Goal: Participate in discussion: Engage in conversation with other users on a specific topic

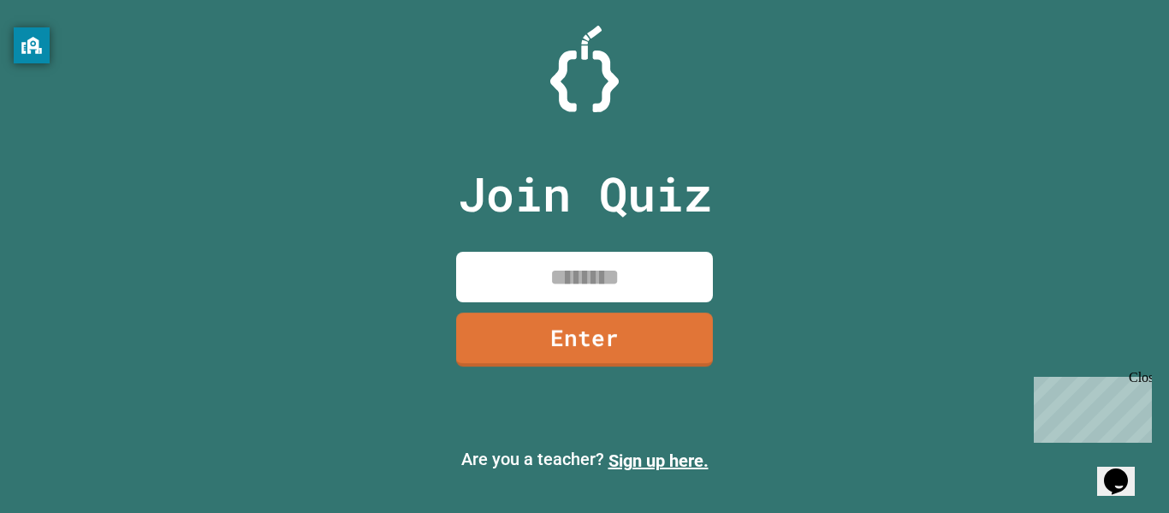
click at [562, 259] on input at bounding box center [584, 277] width 257 height 51
type input "********"
click at [605, 350] on link "Enter" at bounding box center [585, 338] width 260 height 56
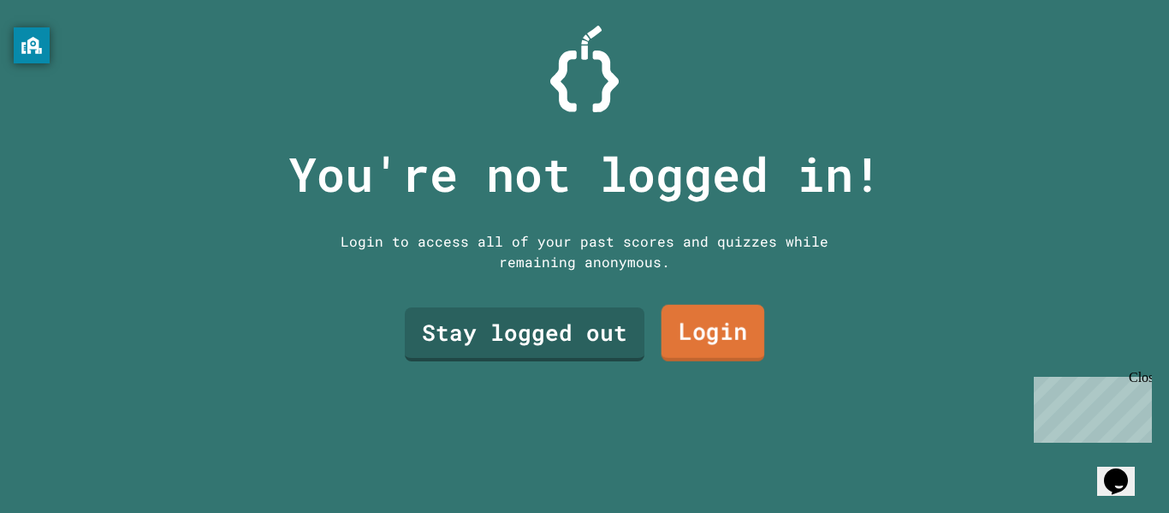
click at [716, 358] on link "Login" at bounding box center [714, 333] width 104 height 56
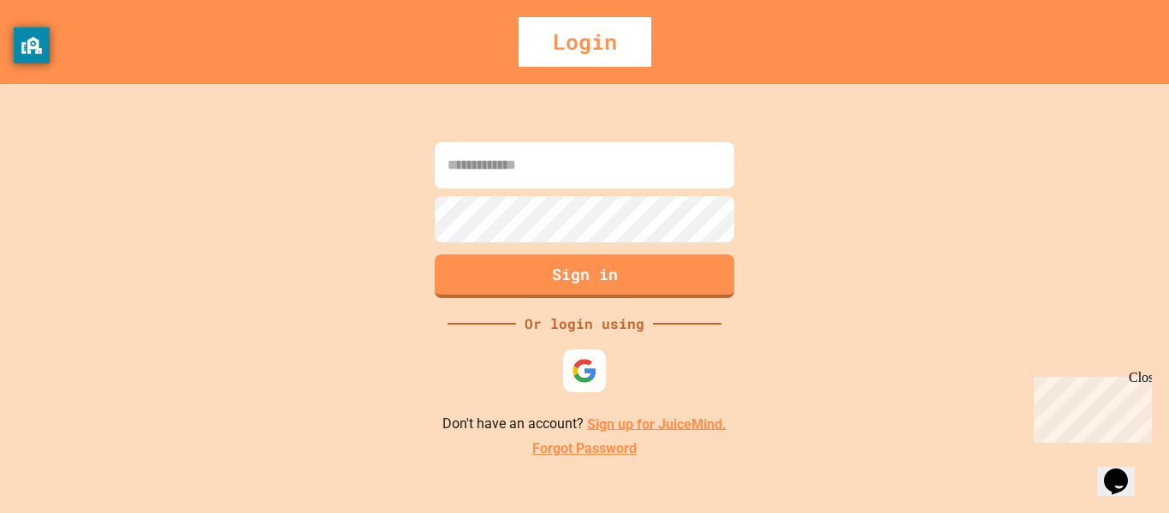
click at [579, 171] on input at bounding box center [585, 165] width 300 height 46
click at [601, 367] on div at bounding box center [585, 370] width 47 height 47
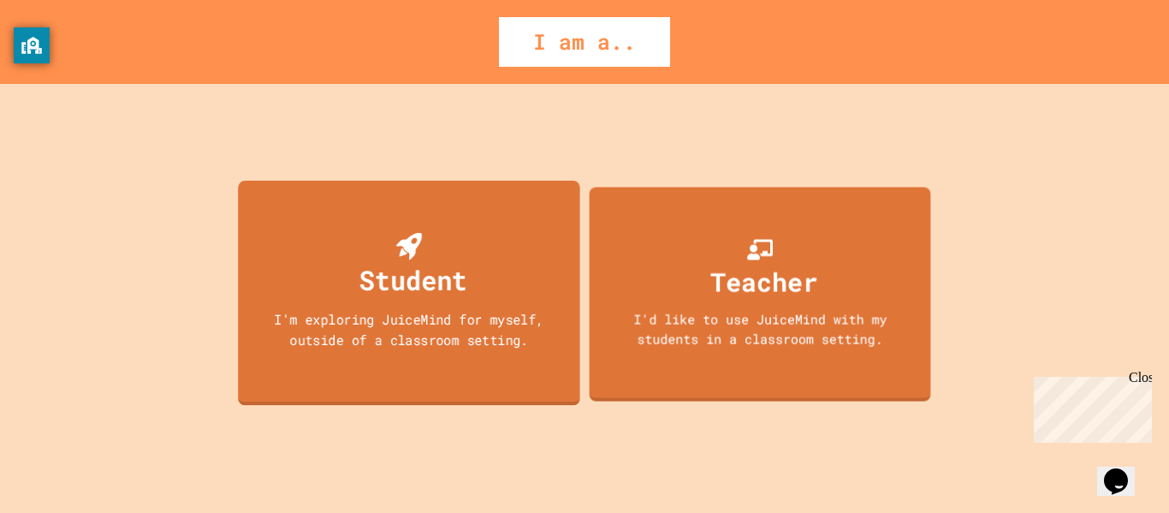
click at [505, 348] on div "I'm exploring JuiceMind for myself, outside of a classroom setting." at bounding box center [409, 329] width 308 height 40
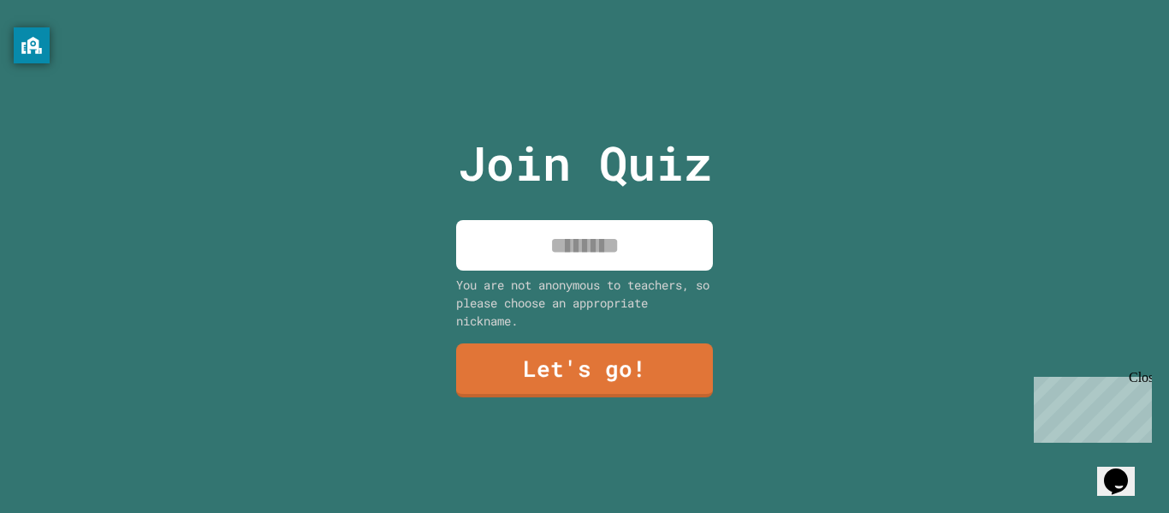
click at [572, 239] on input at bounding box center [584, 245] width 257 height 51
type input "*"
click at [644, 257] on input "*" at bounding box center [584, 245] width 257 height 51
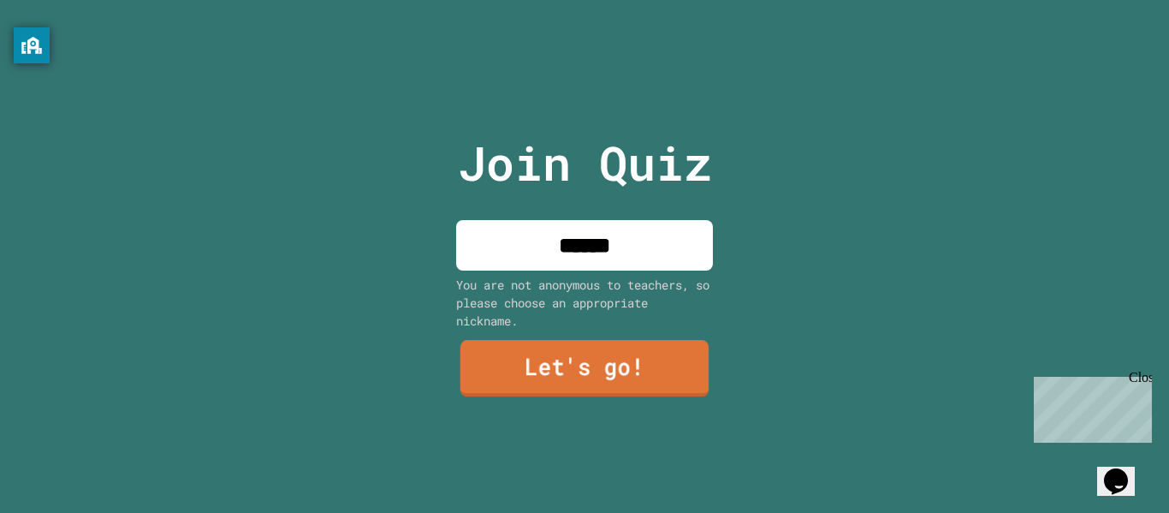
type input "******"
click at [641, 363] on link "Let's go!" at bounding box center [585, 368] width 248 height 56
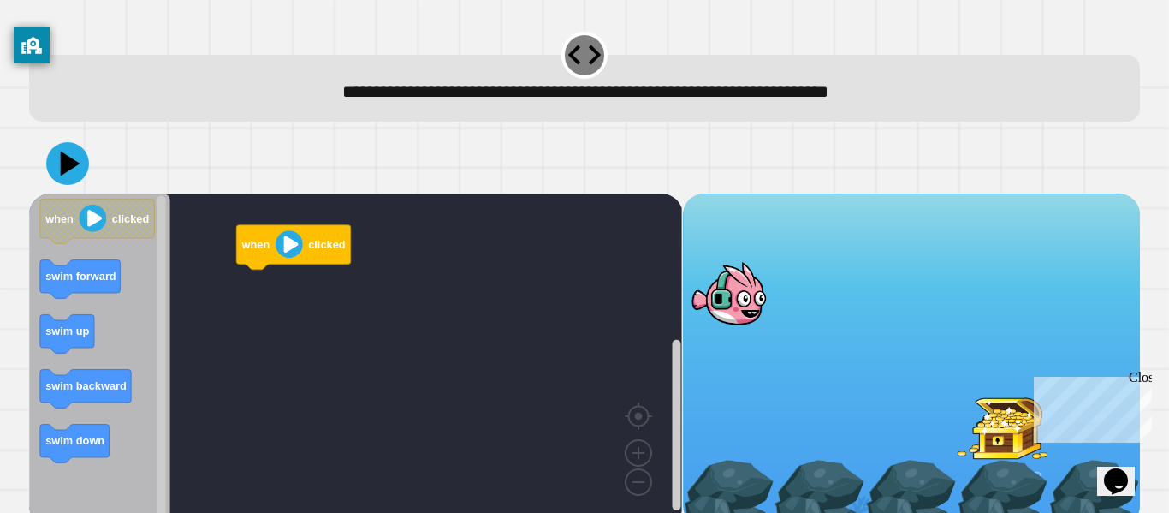
click at [617, 193] on div at bounding box center [584, 164] width 1111 height 60
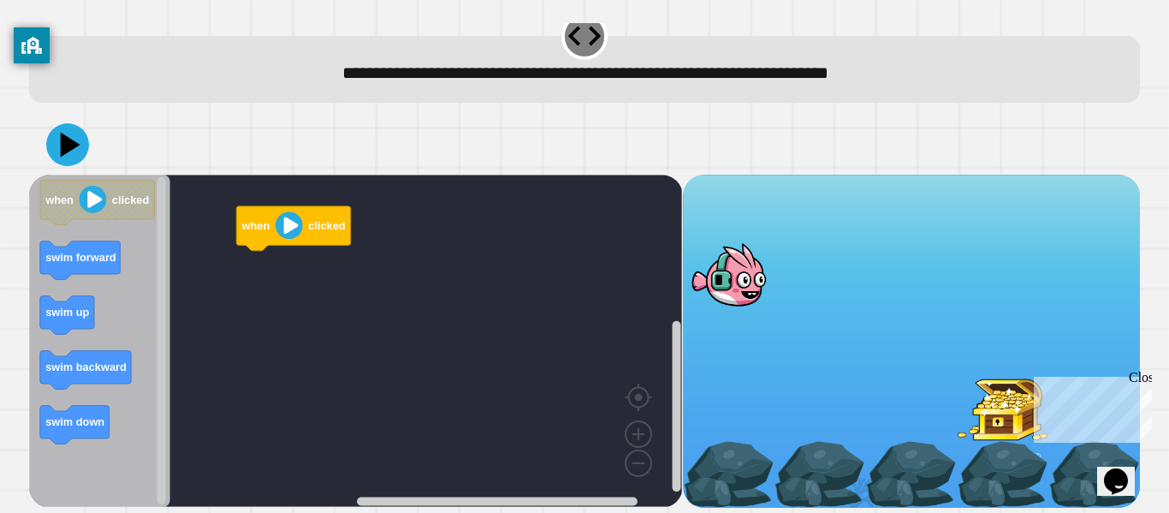
scroll to position [21, 0]
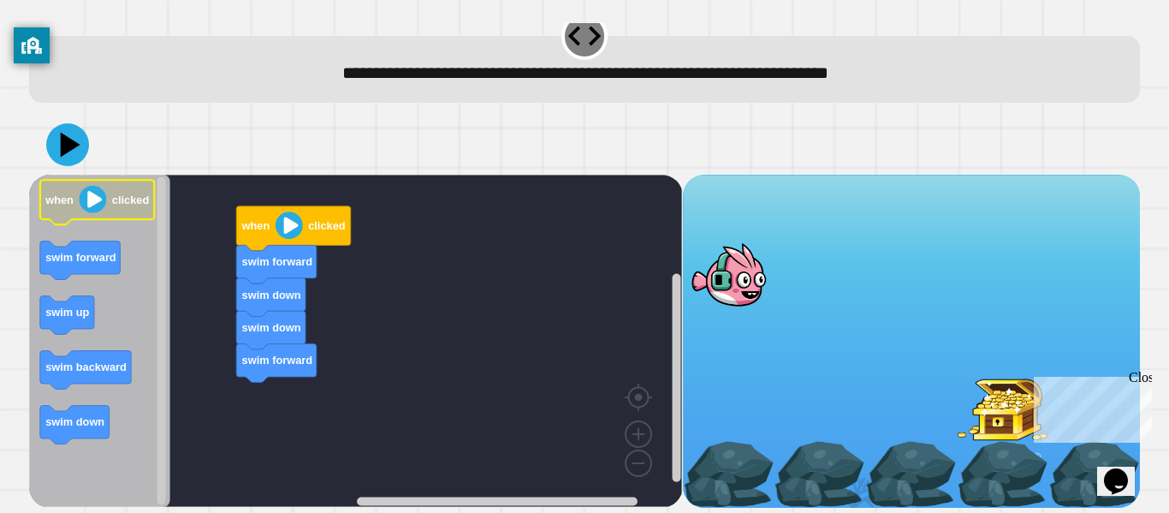
click at [86, 208] on image "Blockly Workspace" at bounding box center [93, 199] width 27 height 27
click at [62, 144] on icon at bounding box center [71, 145] width 24 height 30
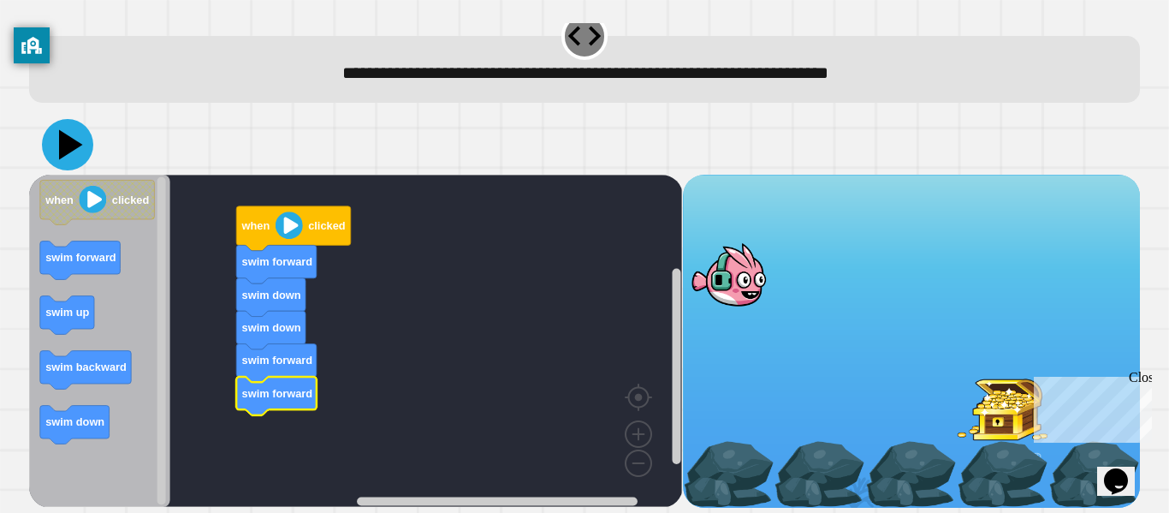
click at [80, 155] on icon at bounding box center [67, 144] width 51 height 51
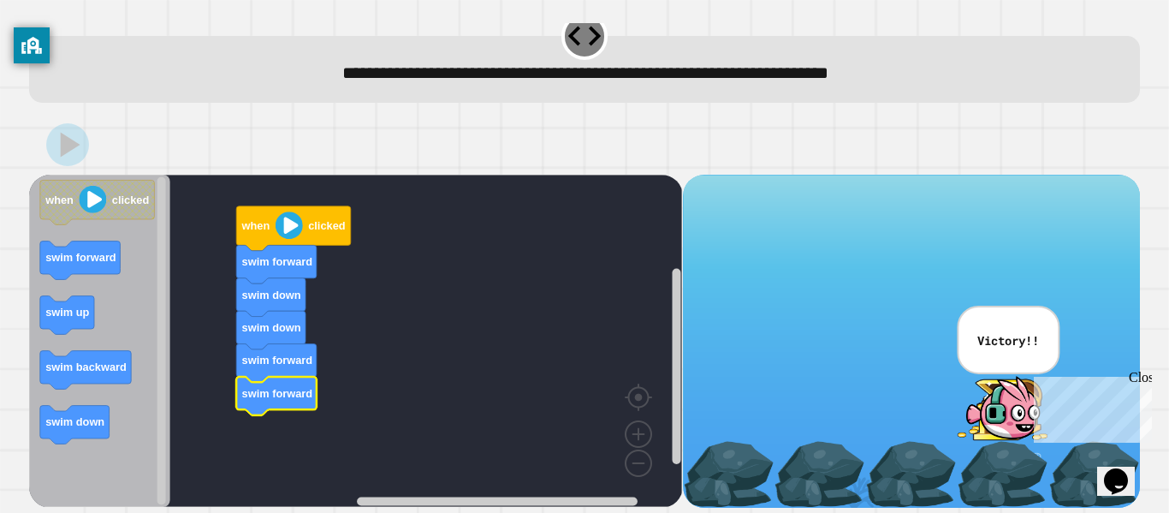
click at [0, 0] on div "Correct! + 723" at bounding box center [0, 0] width 0 height 0
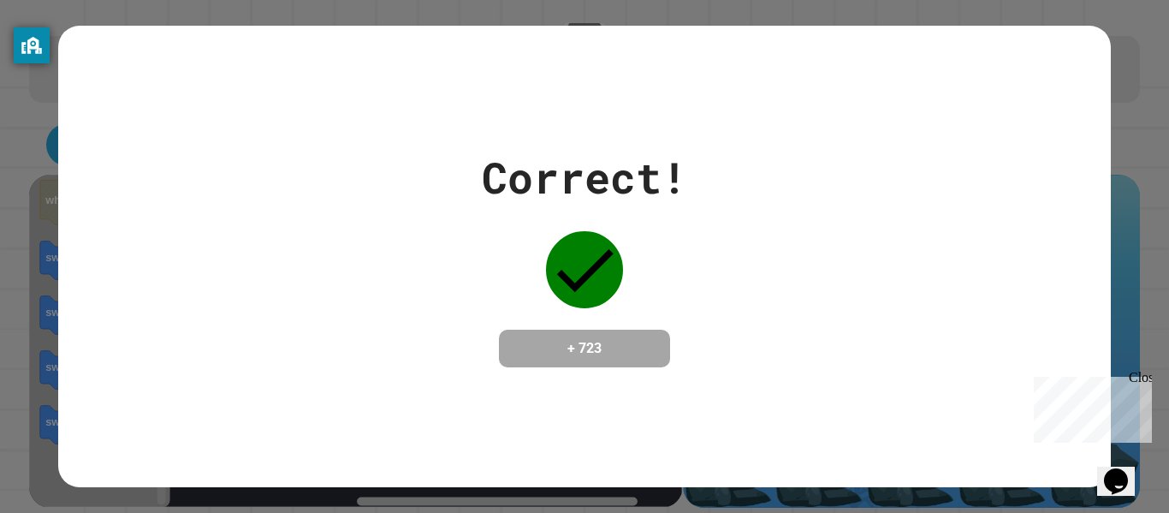
click at [1145, 382] on div "Close" at bounding box center [1139, 380] width 21 height 21
click at [717, 375] on div "Correct! + 723" at bounding box center [584, 256] width 1052 height 461
click at [669, 360] on div "+ 723" at bounding box center [584, 349] width 171 height 38
click at [615, 293] on icon at bounding box center [584, 269] width 77 height 77
click at [1169, 370] on div "Correct! + 723" at bounding box center [584, 256] width 1169 height 513
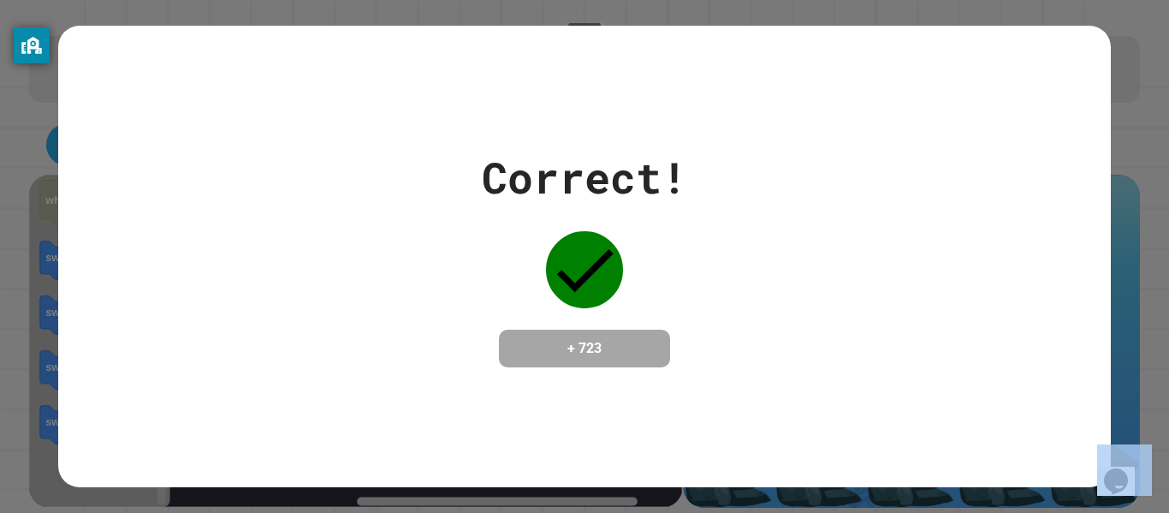
click at [1169, 370] on div "Correct! + 723" at bounding box center [584, 256] width 1169 height 513
click at [0, 205] on div "Correct! + 723" at bounding box center [584, 256] width 1169 height 513
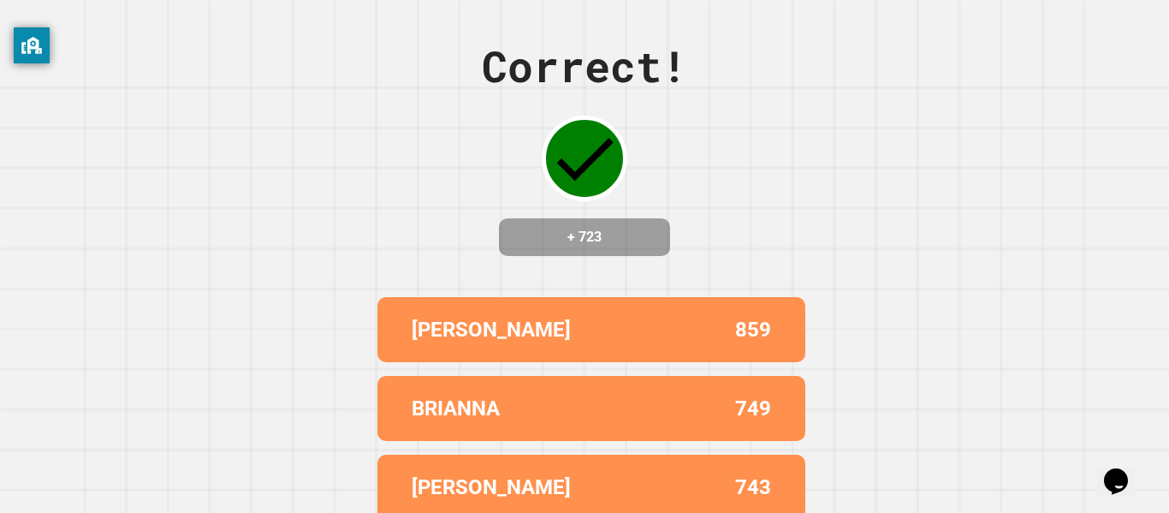
click at [621, 325] on div "AIDEN 859" at bounding box center [592, 329] width 428 height 65
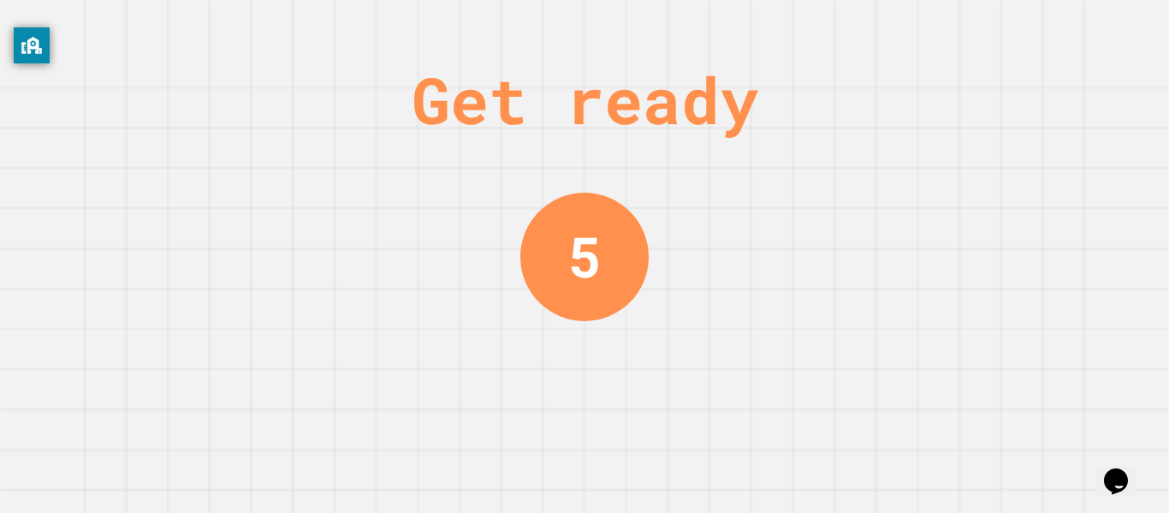
scroll to position [0, 0]
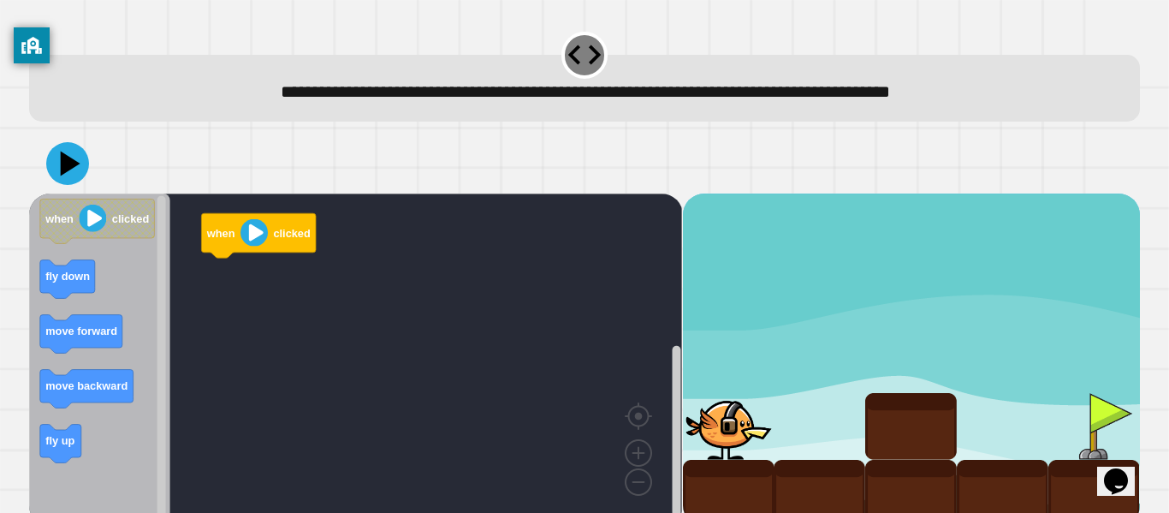
click at [753, 112] on div "**********" at bounding box center [584, 88] width 1111 height 67
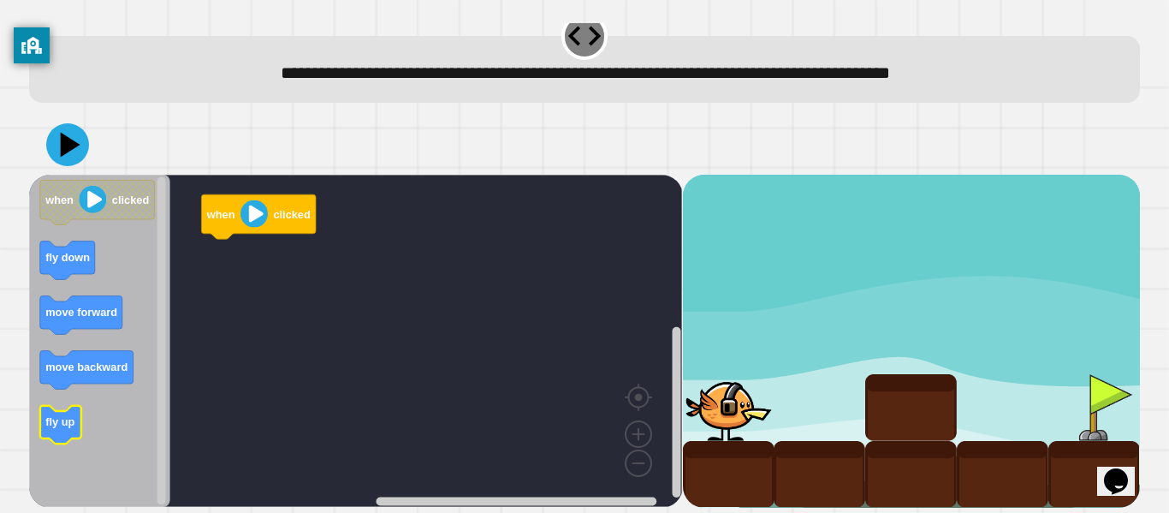
click at [61, 409] on rect "Blockly Workspace" at bounding box center [60, 425] width 41 height 39
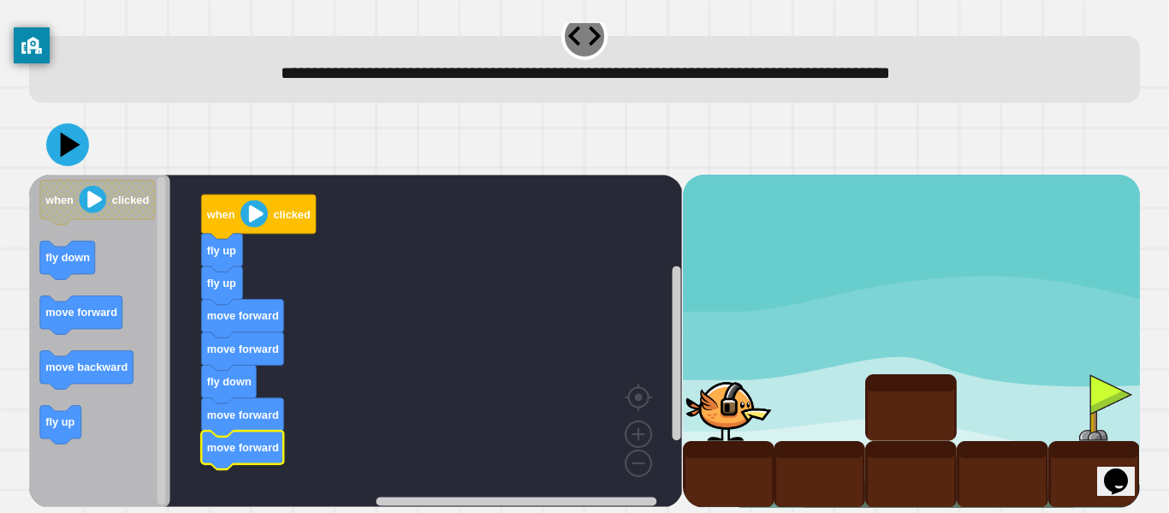
click at [86, 147] on icon at bounding box center [67, 144] width 43 height 43
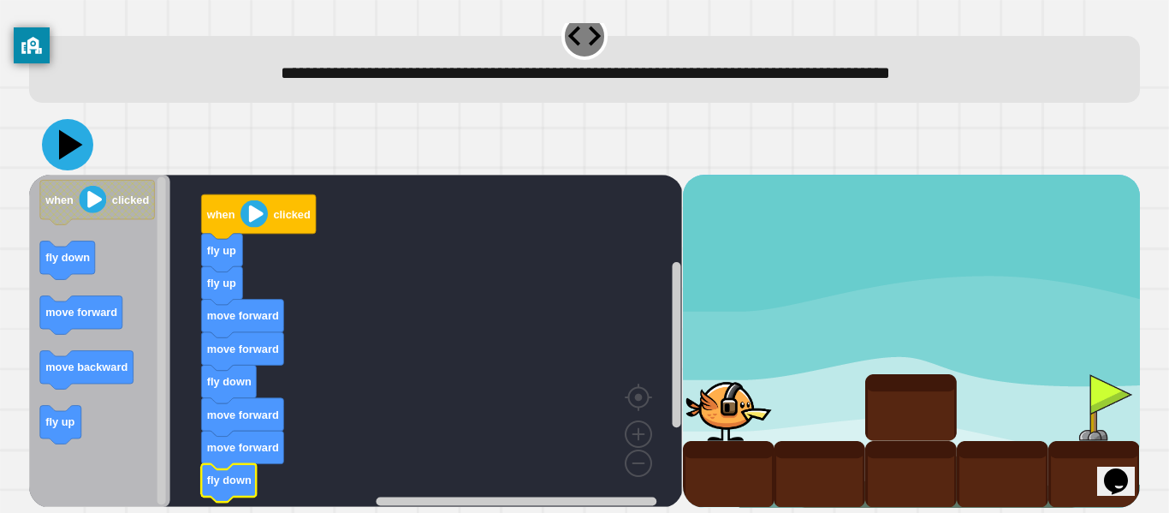
click at [73, 144] on icon at bounding box center [71, 145] width 24 height 30
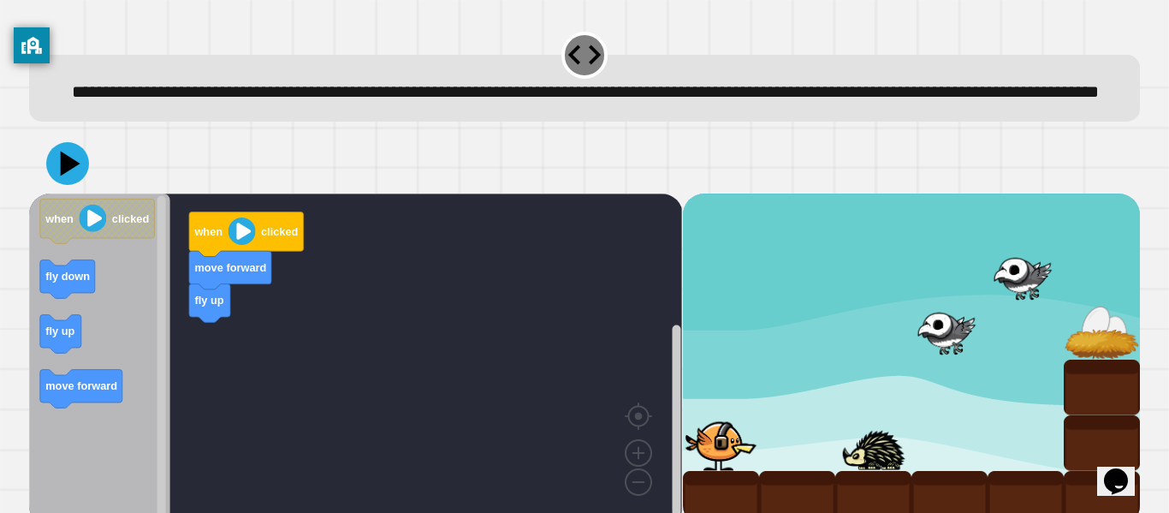
click at [747, 122] on div "**********" at bounding box center [584, 88] width 1111 height 67
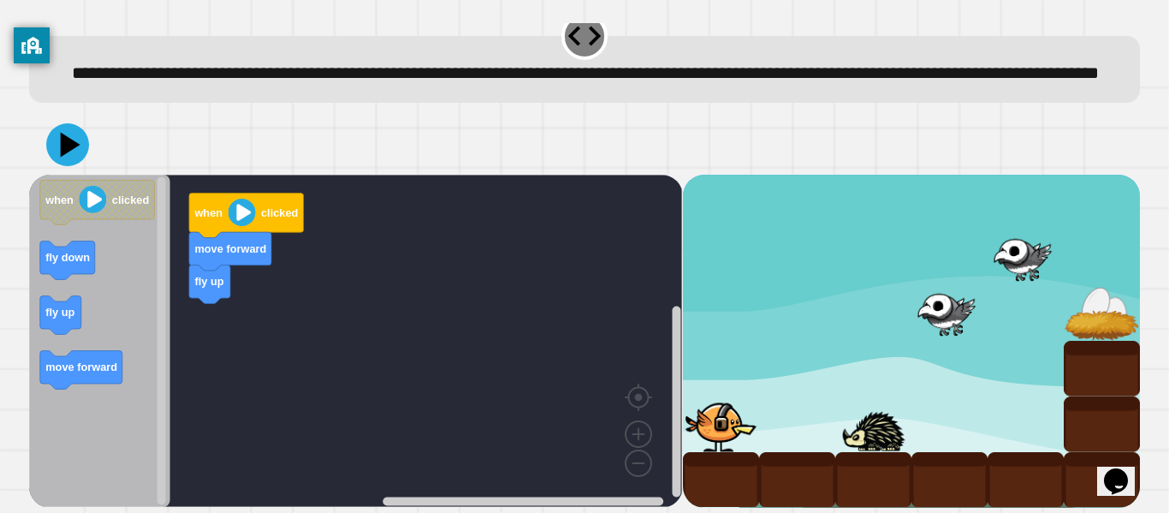
scroll to position [48, 0]
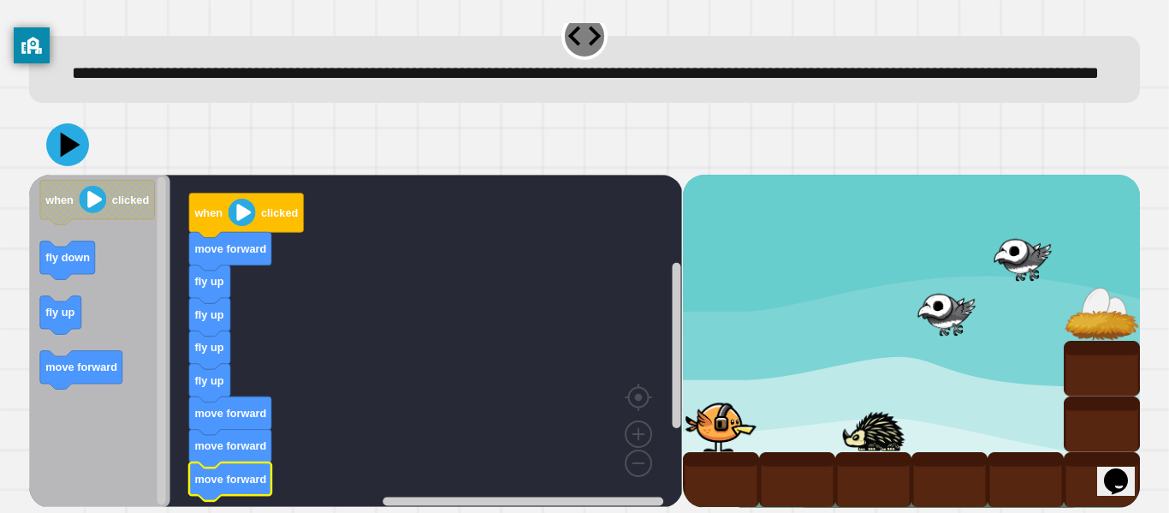
click at [670, 355] on rect "Blockly Workspace" at bounding box center [676, 348] width 13 height 318
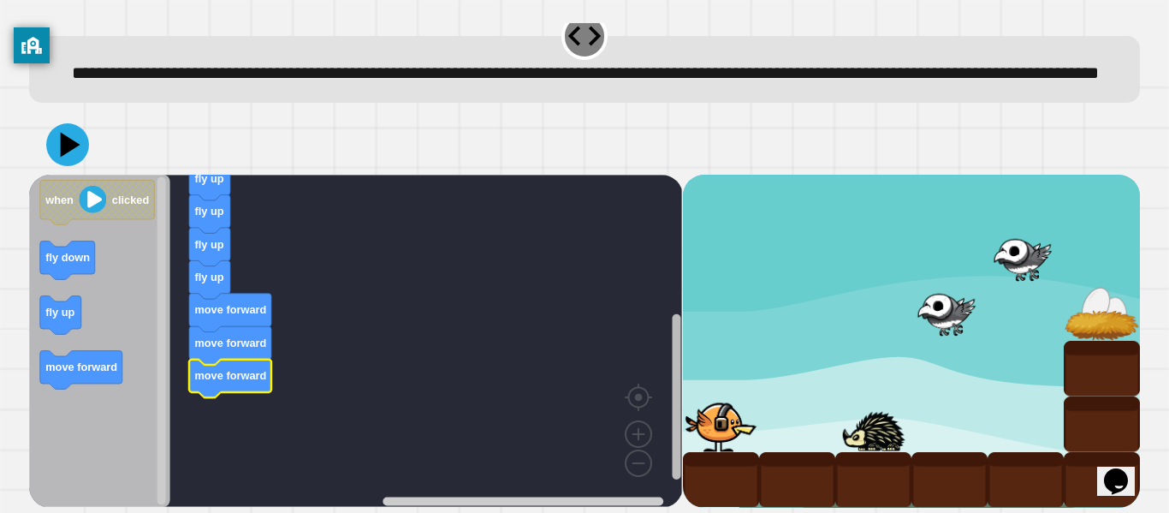
click at [673, 412] on rect "Blockly Workspace" at bounding box center [676, 395] width 9 height 165
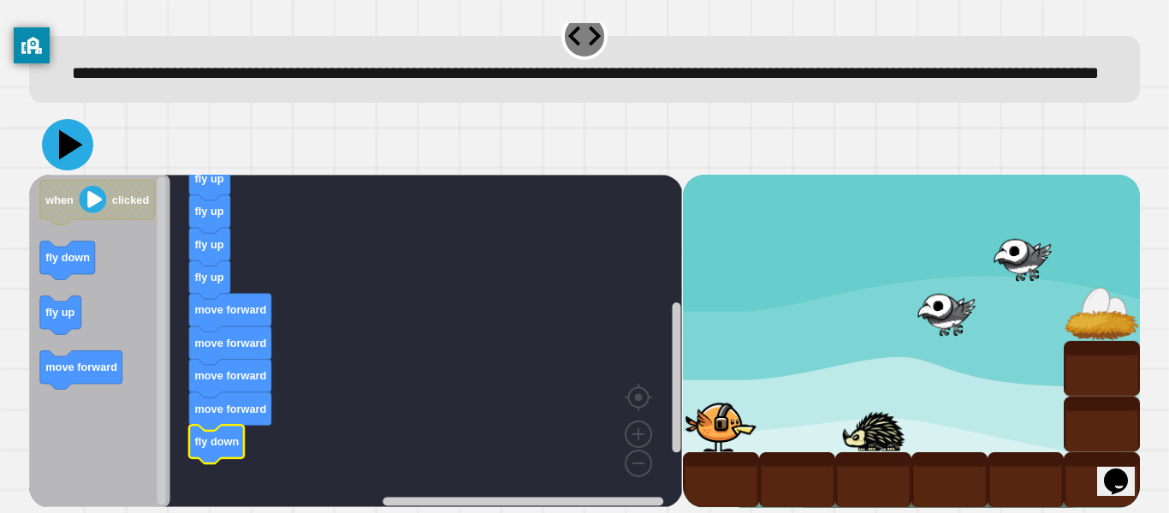
click at [74, 135] on icon at bounding box center [67, 144] width 51 height 51
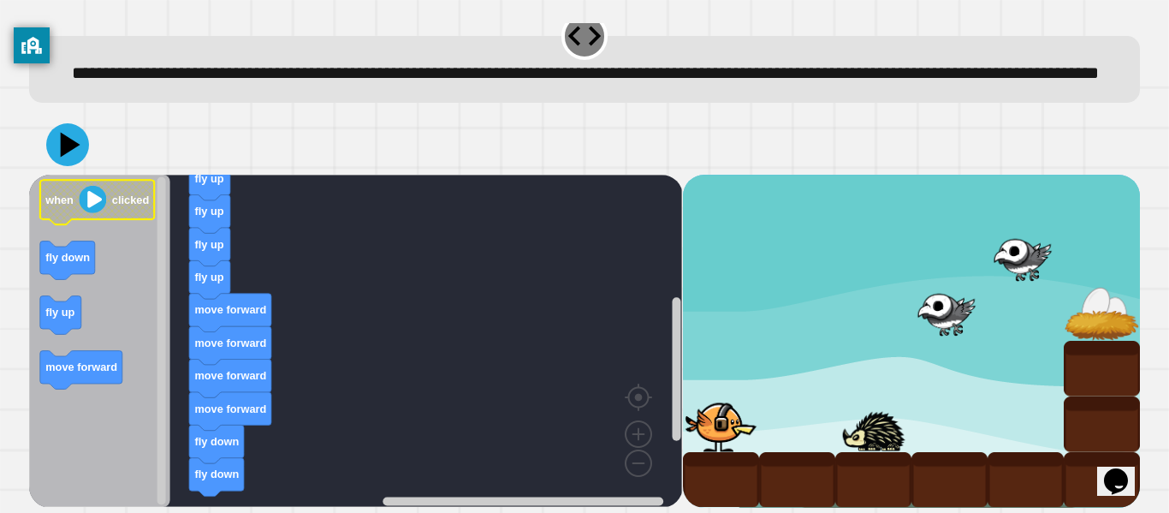
click at [75, 192] on icon "Blockly Workspace" at bounding box center [97, 202] width 115 height 45
click at [62, 154] on icon at bounding box center [71, 145] width 24 height 30
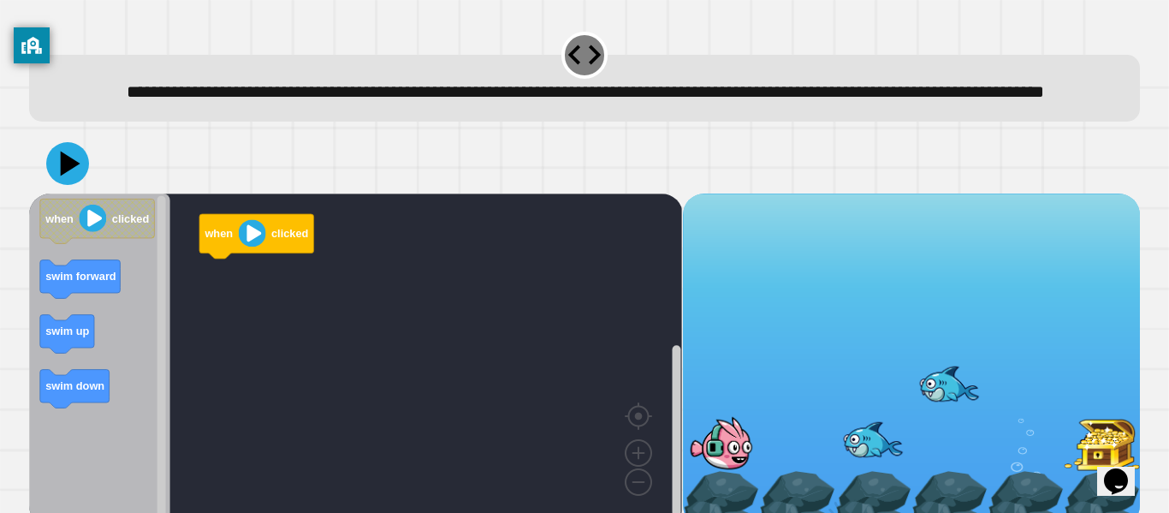
click at [717, 193] on div at bounding box center [584, 164] width 1111 height 60
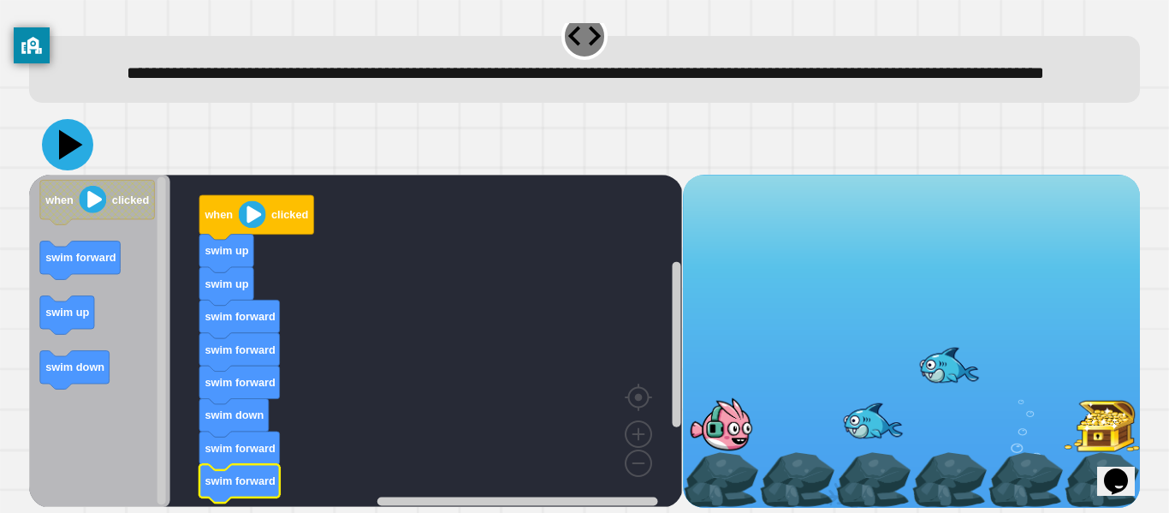
click at [82, 131] on icon at bounding box center [67, 144] width 51 height 51
click at [67, 147] on icon at bounding box center [71, 145] width 24 height 30
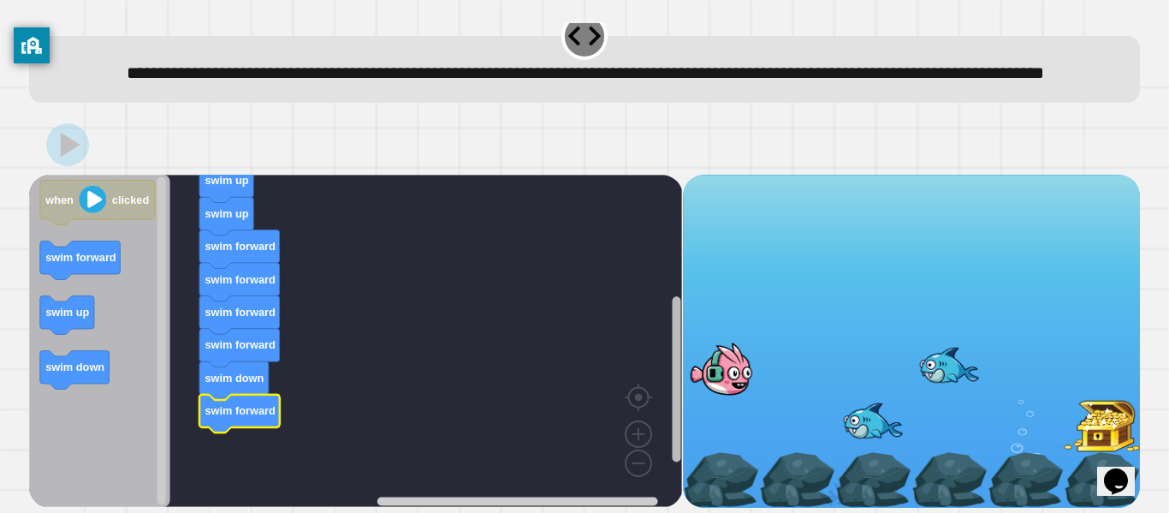
click at [675, 336] on rect "Blockly Workspace" at bounding box center [676, 378] width 9 height 165
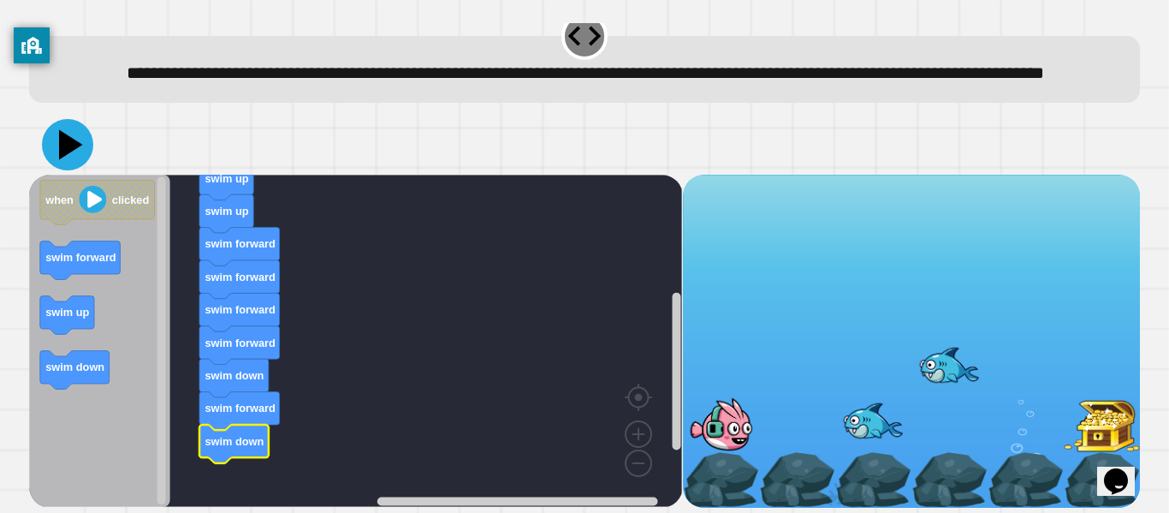
click at [54, 144] on icon at bounding box center [67, 144] width 51 height 51
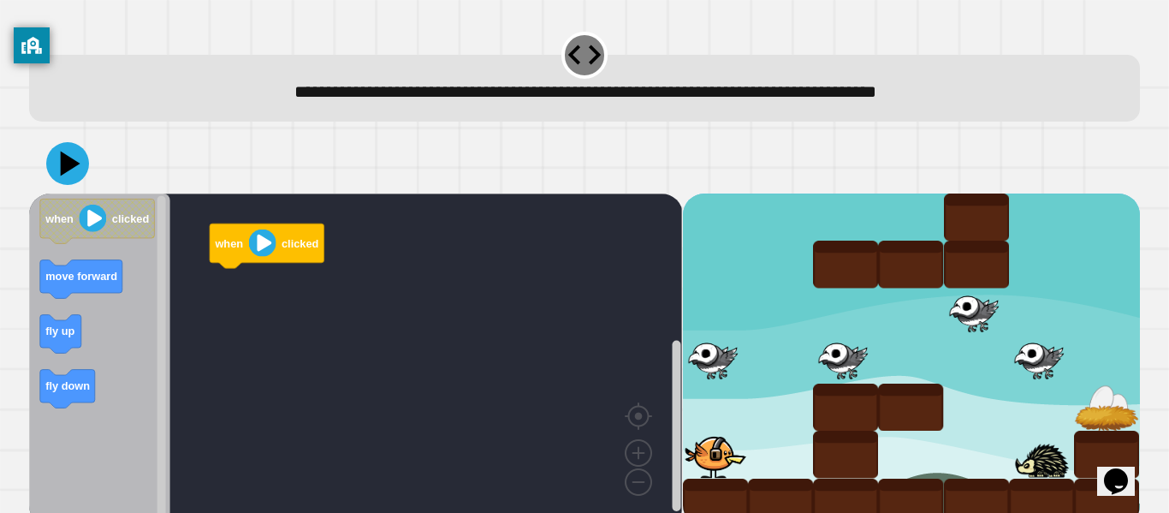
scroll to position [21, 0]
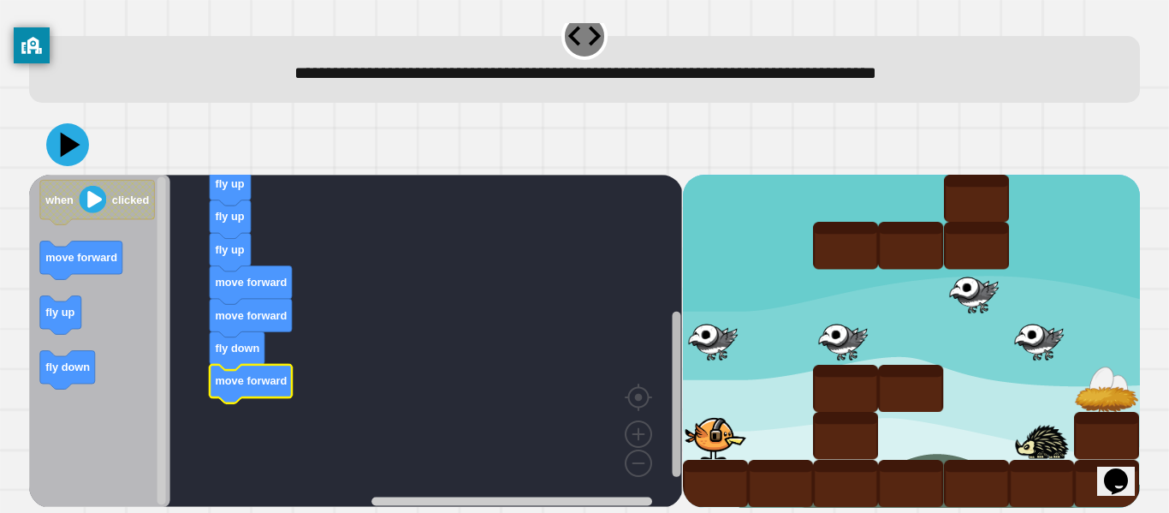
click at [680, 417] on rect "Blockly Workspace" at bounding box center [676, 393] width 9 height 165
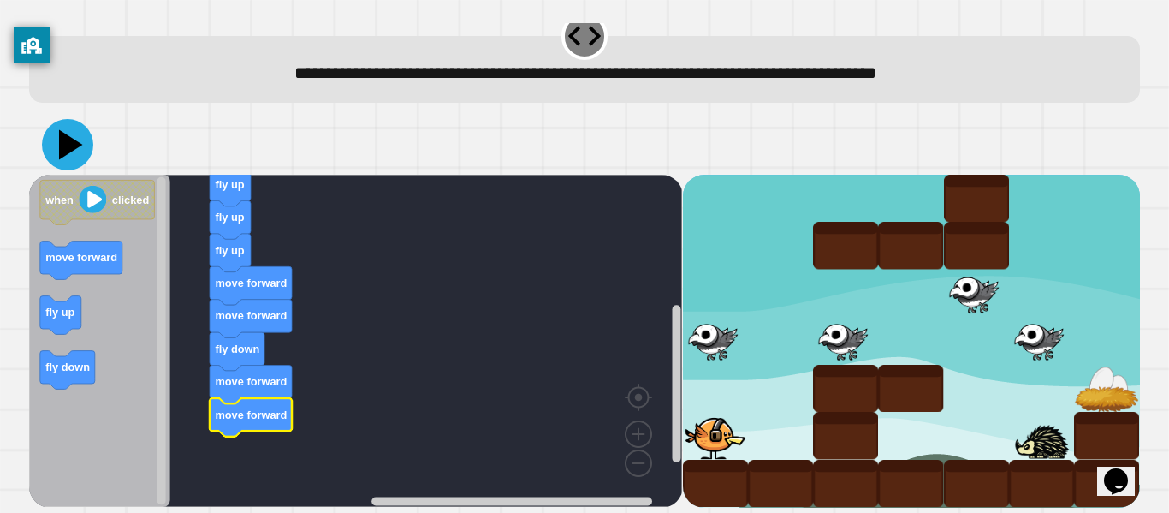
click at [83, 150] on icon at bounding box center [67, 144] width 51 height 51
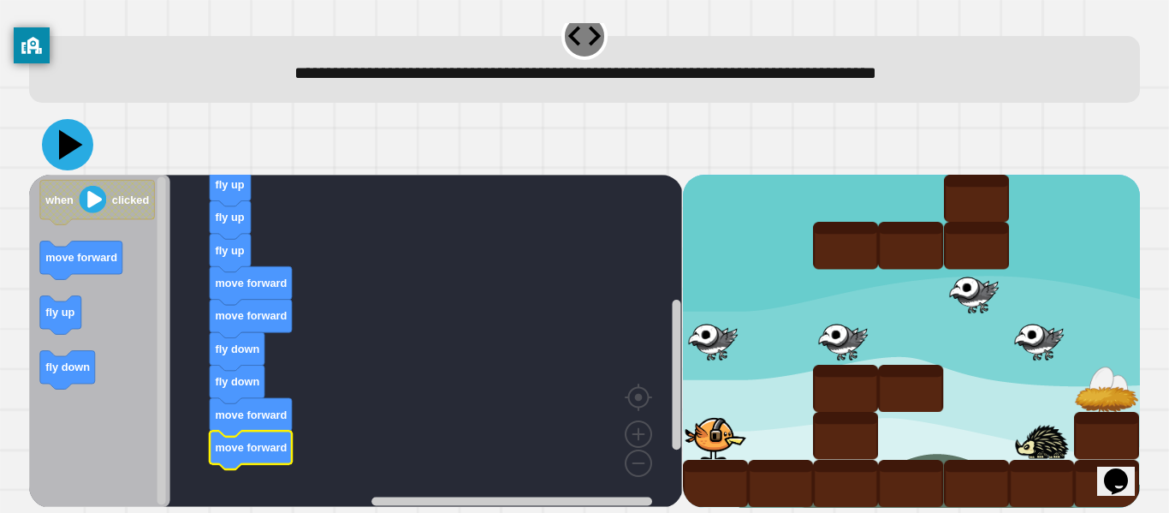
click at [81, 158] on icon at bounding box center [67, 144] width 51 height 51
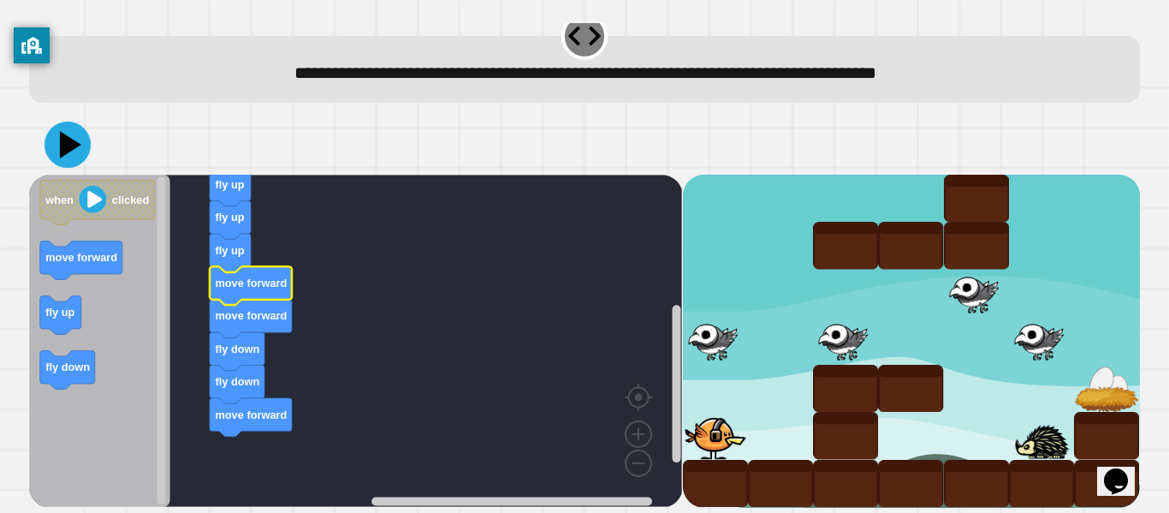
drag, startPoint x: 169, startPoint y: 198, endPoint x: 187, endPoint y: 203, distance: 18.7
click at [187, 203] on div "when clicked move forward fly up fly up fly up move forward move forward fly do…" at bounding box center [584, 311] width 1111 height 392
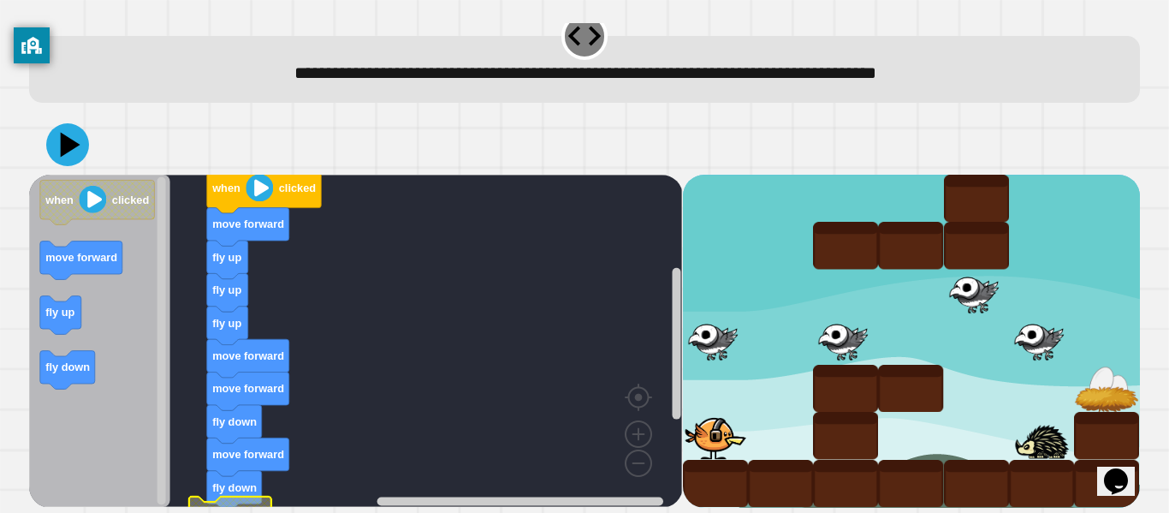
click at [306, 449] on rect "Blockly Workspace" at bounding box center [355, 341] width 653 height 332
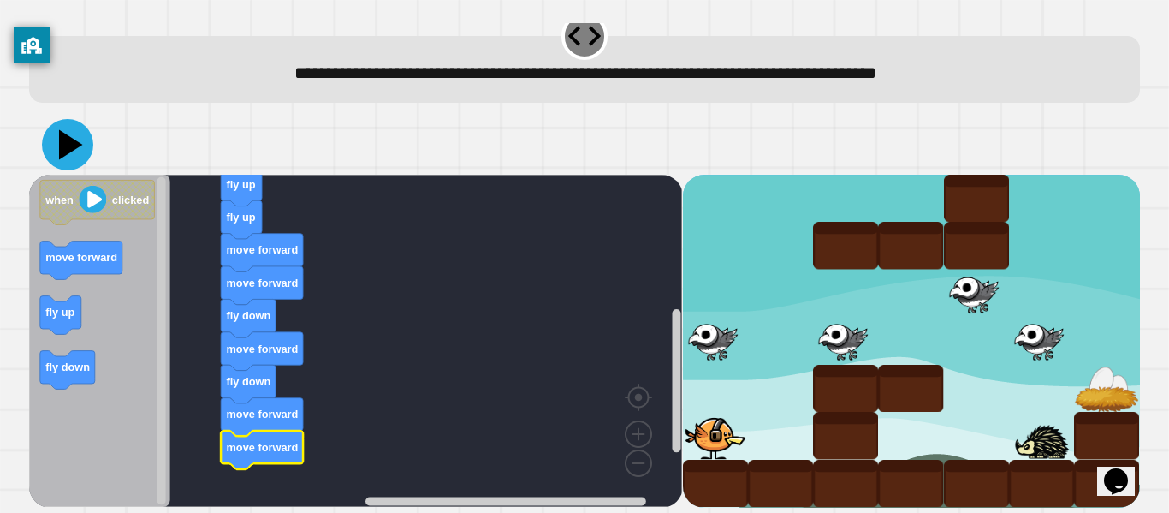
click at [69, 140] on icon at bounding box center [71, 145] width 24 height 30
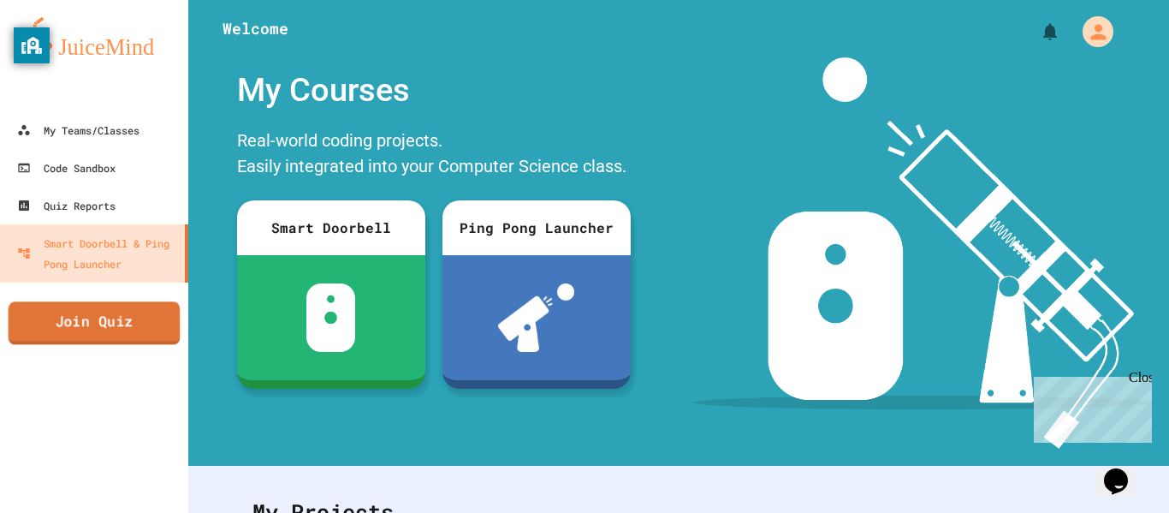
click at [104, 314] on link "Join Quiz" at bounding box center [95, 322] width 172 height 43
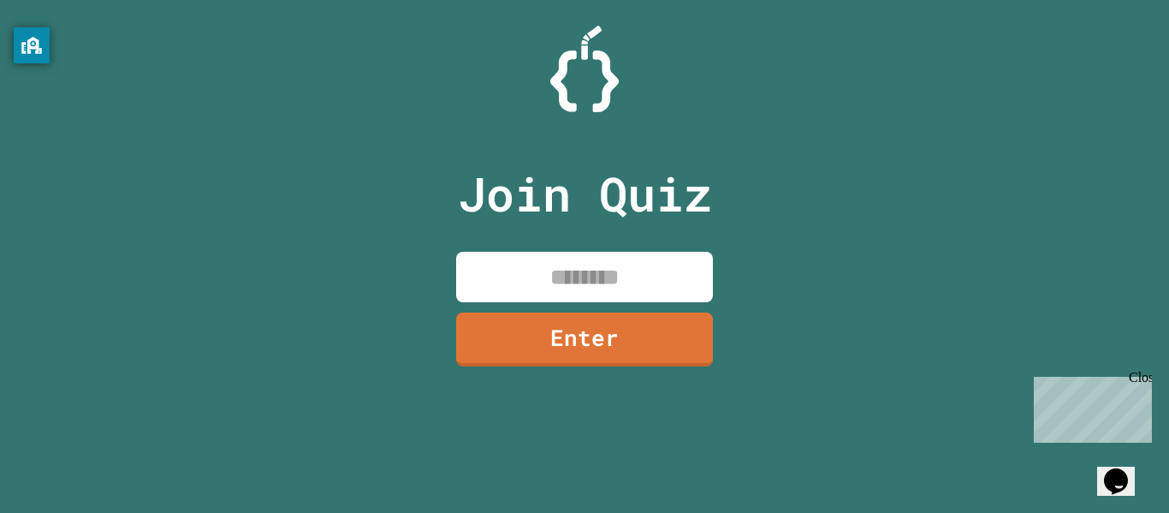
click at [519, 285] on input at bounding box center [584, 277] width 257 height 51
click at [526, 333] on link "Enter" at bounding box center [584, 337] width 251 height 56
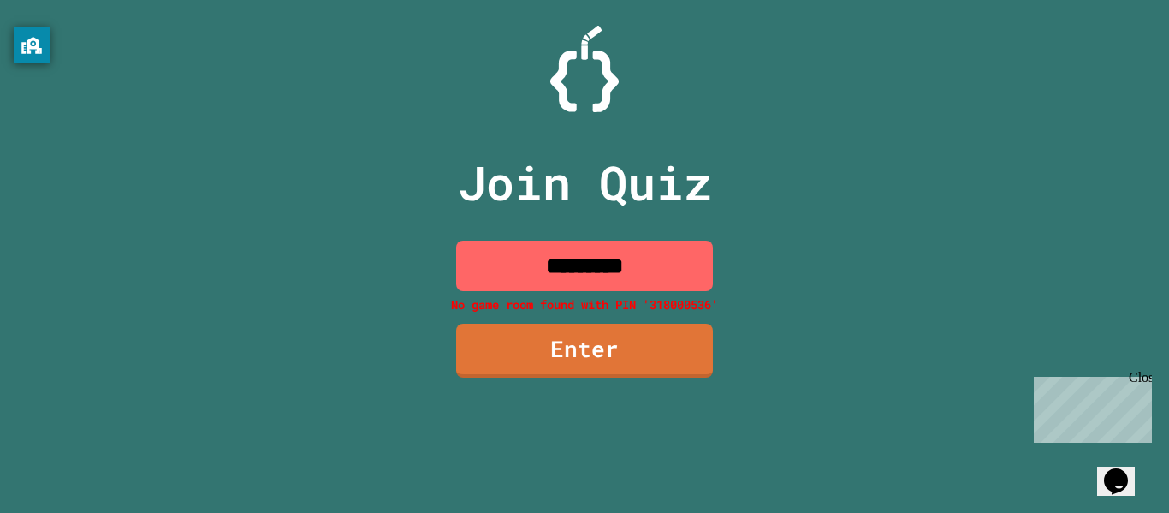
click at [598, 255] on input "*********" at bounding box center [584, 266] width 257 height 51
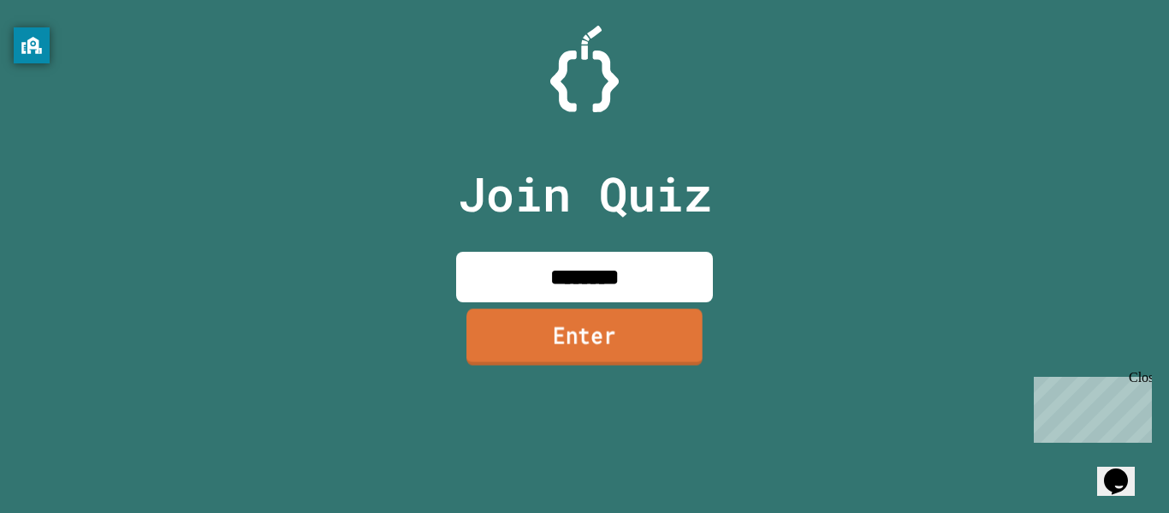
type input "********"
click at [585, 320] on link "Enter" at bounding box center [585, 336] width 236 height 56
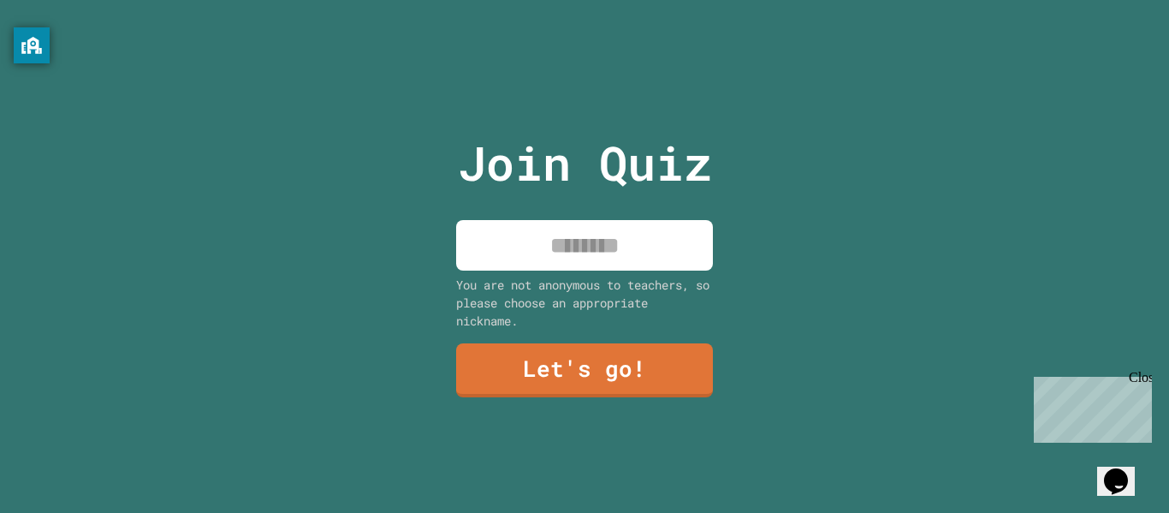
click at [598, 259] on input at bounding box center [584, 245] width 257 height 51
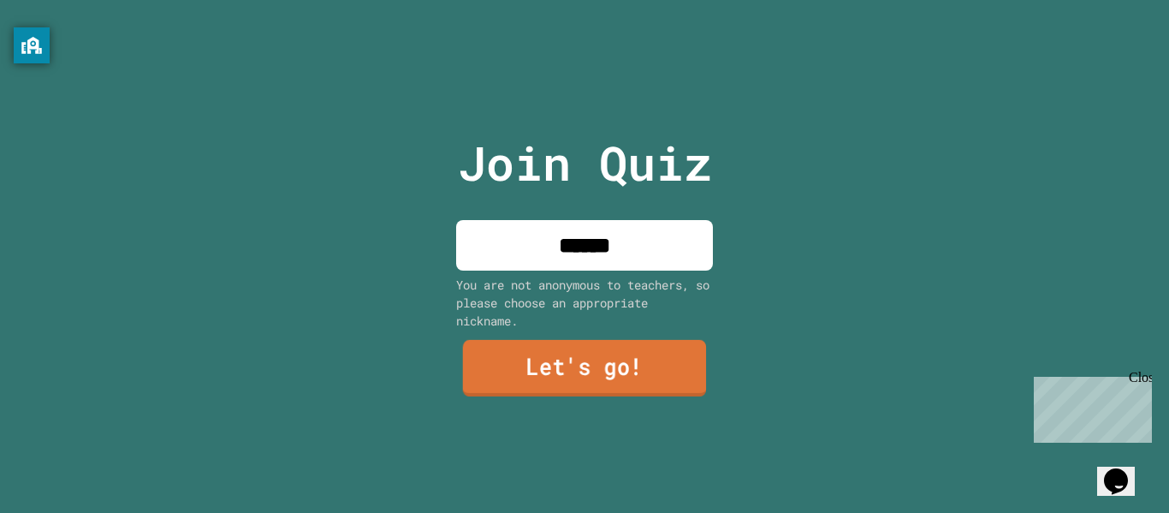
type input "******"
click at [572, 358] on link "Let's go!" at bounding box center [584, 368] width 243 height 56
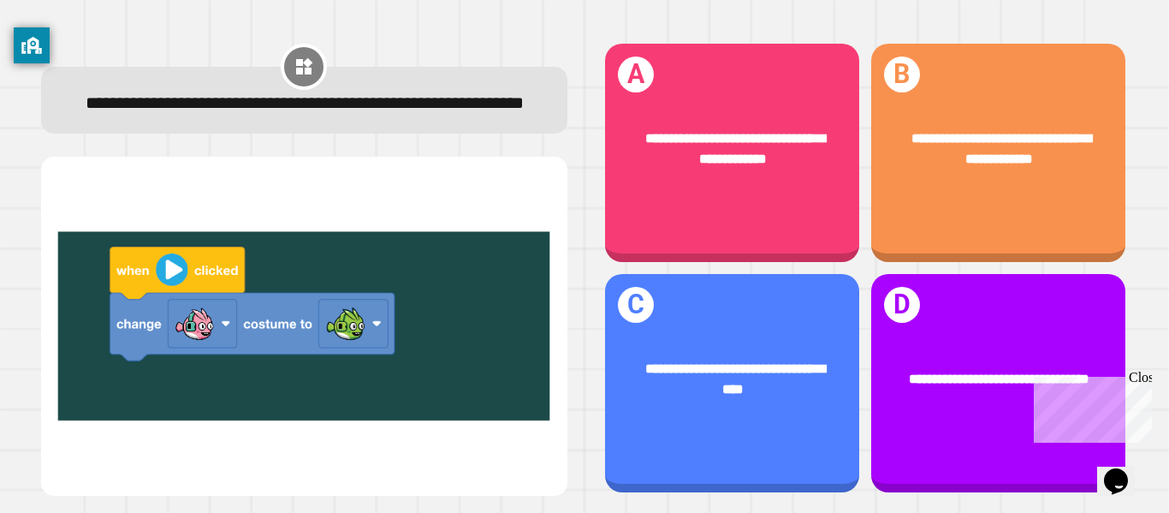
click at [551, 134] on div "**********" at bounding box center [304, 100] width 526 height 67
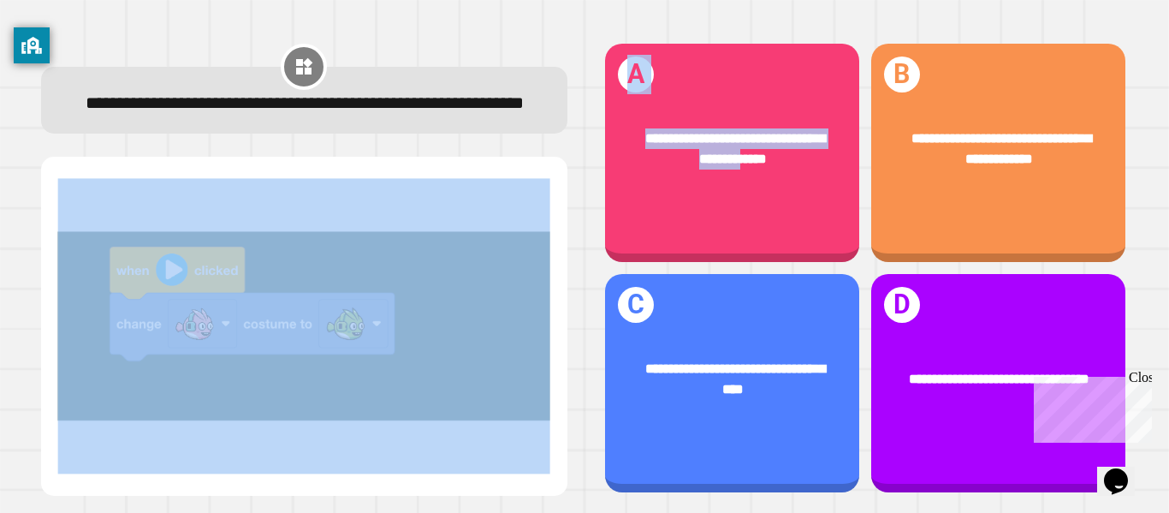
drag, startPoint x: 742, startPoint y: 237, endPoint x: 492, endPoint y: 226, distance: 250.2
click at [492, 226] on div "**********" at bounding box center [584, 268] width 1122 height 490
click at [516, 277] on img at bounding box center [304, 325] width 492 height 295
click at [520, 271] on img at bounding box center [304, 325] width 492 height 295
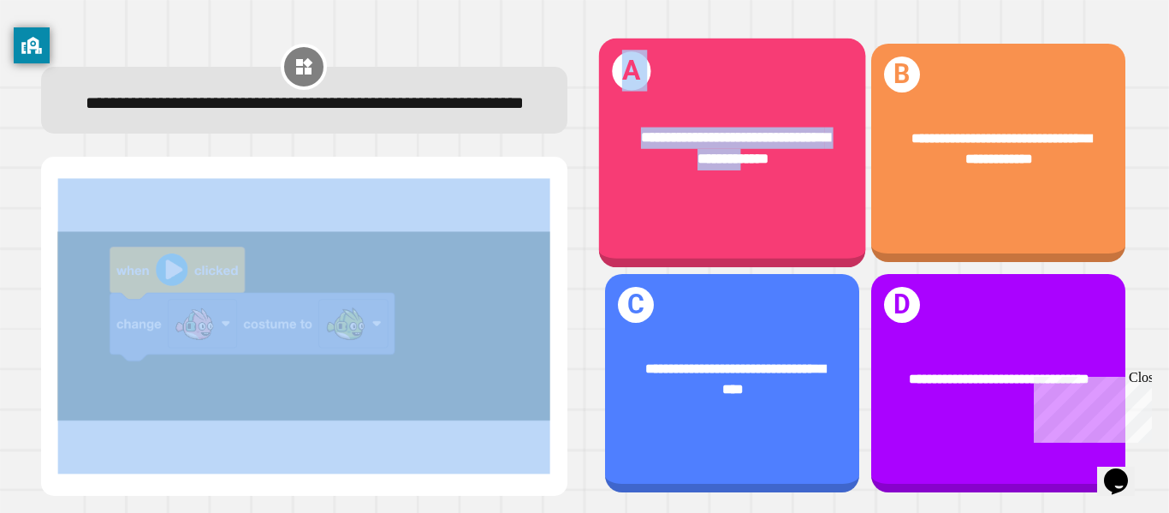
click at [623, 137] on div "**********" at bounding box center [731, 148] width 267 height 101
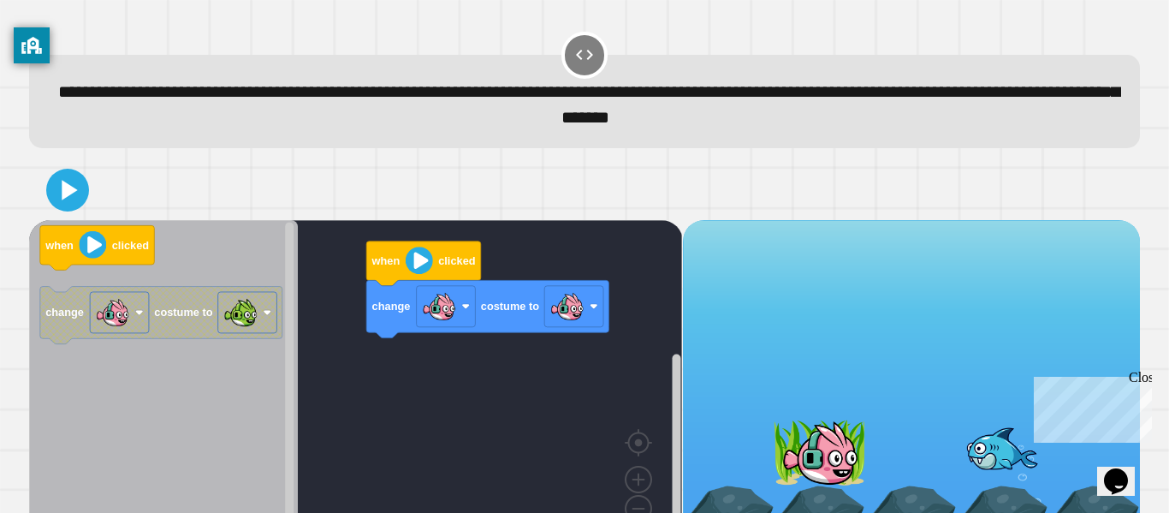
click at [513, 110] on span "**********" at bounding box center [588, 105] width 1061 height 44
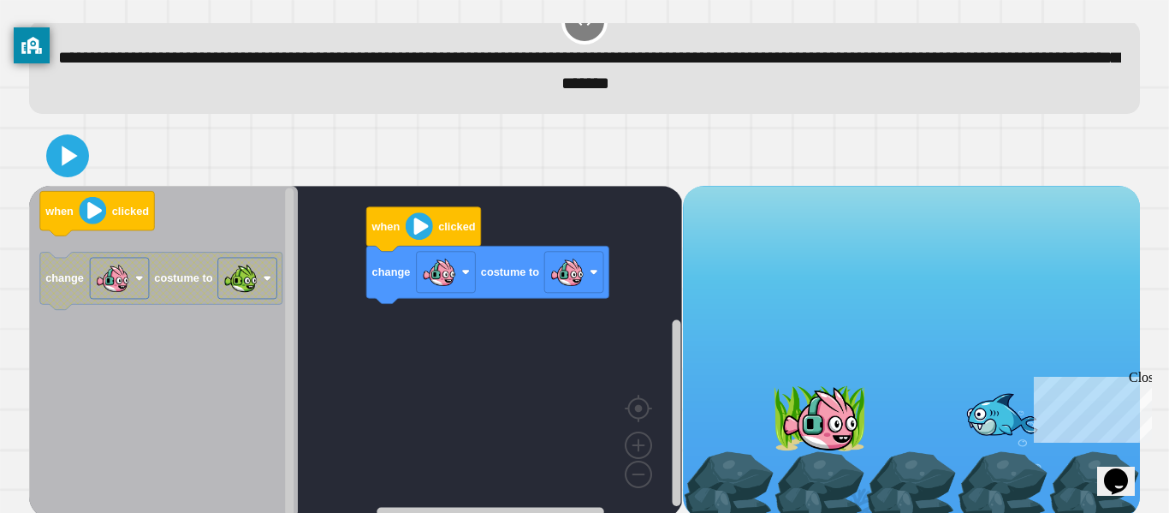
scroll to position [48, 0]
